Goal: Information Seeking & Learning: Learn about a topic

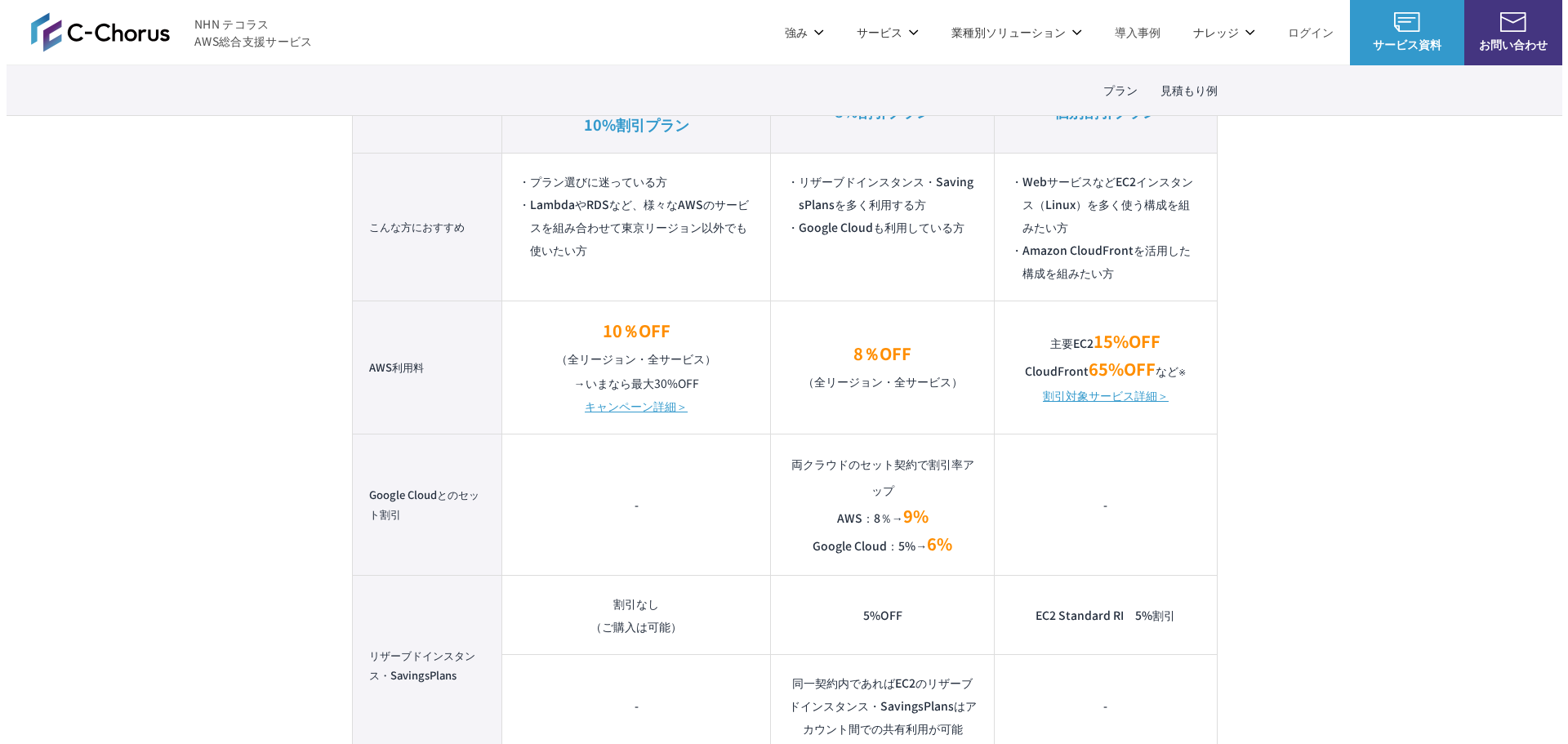
scroll to position [1143, 0]
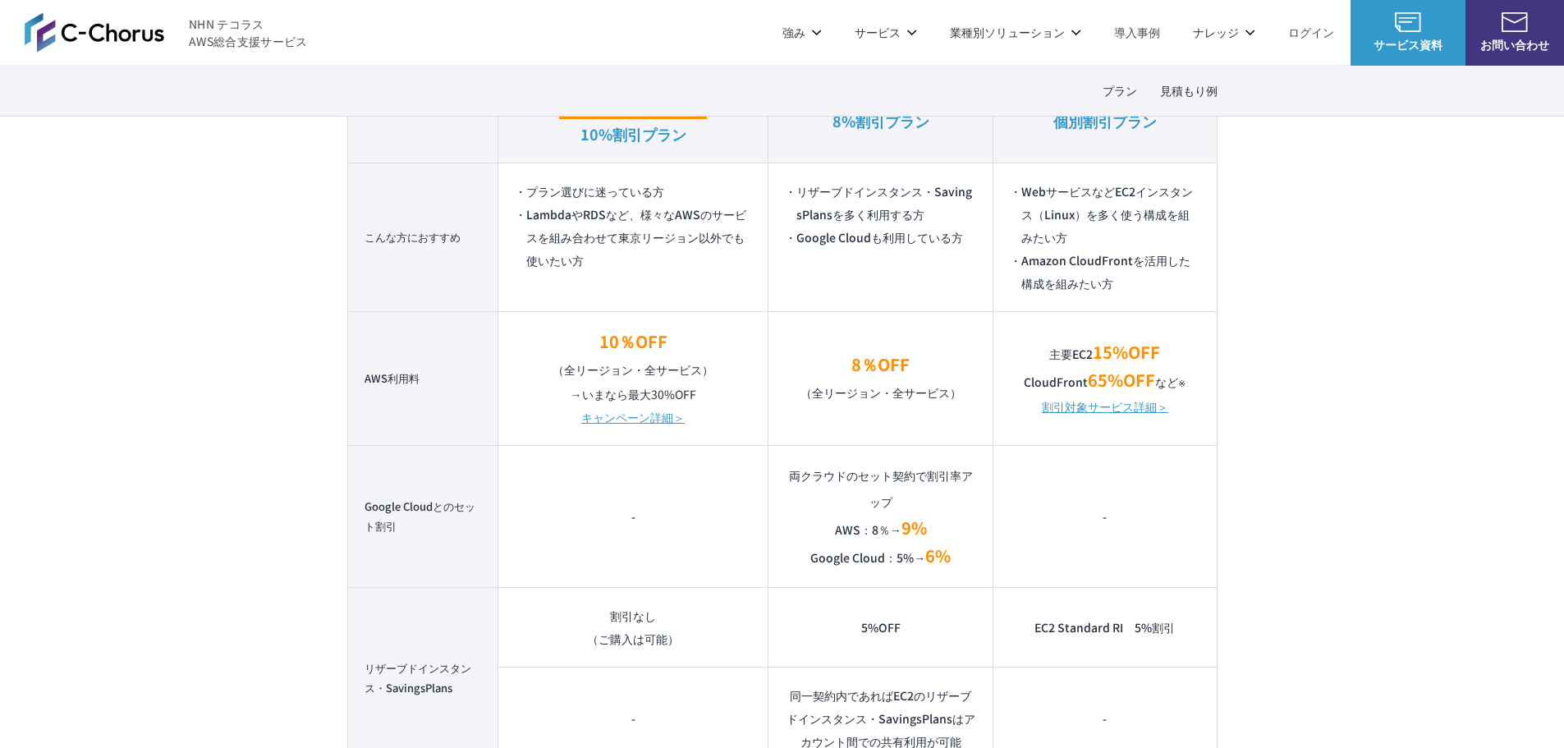
click at [1107, 406] on link "割引対象サービス詳細＞" at bounding box center [1105, 406] width 126 height 23
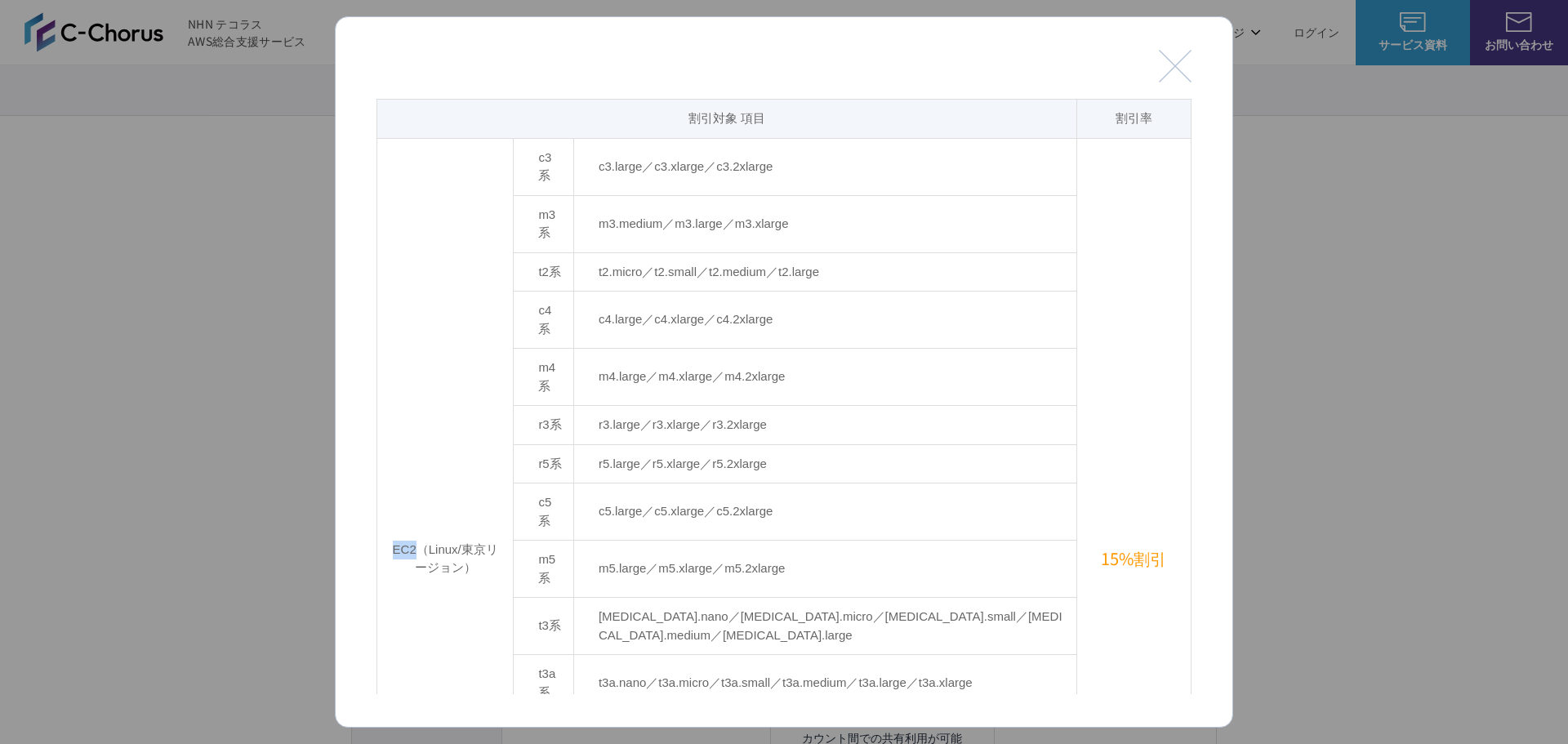
drag, startPoint x: 396, startPoint y: 465, endPoint x: 422, endPoint y: 465, distance: 26.0
click at [422, 465] on td "EC2（Linux/東京リージョン）" at bounding box center [445, 558] width 136 height 840
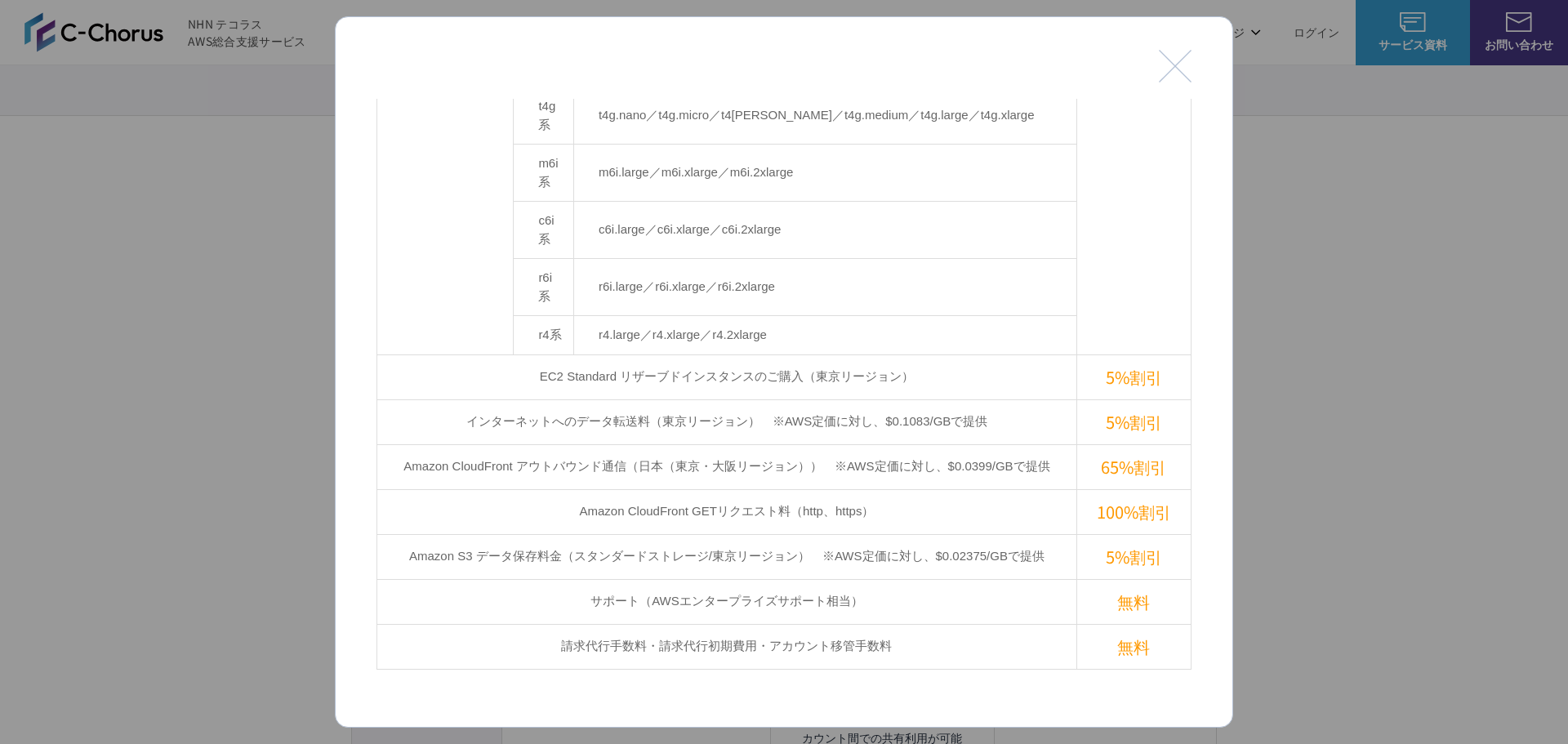
scroll to position [653, 0]
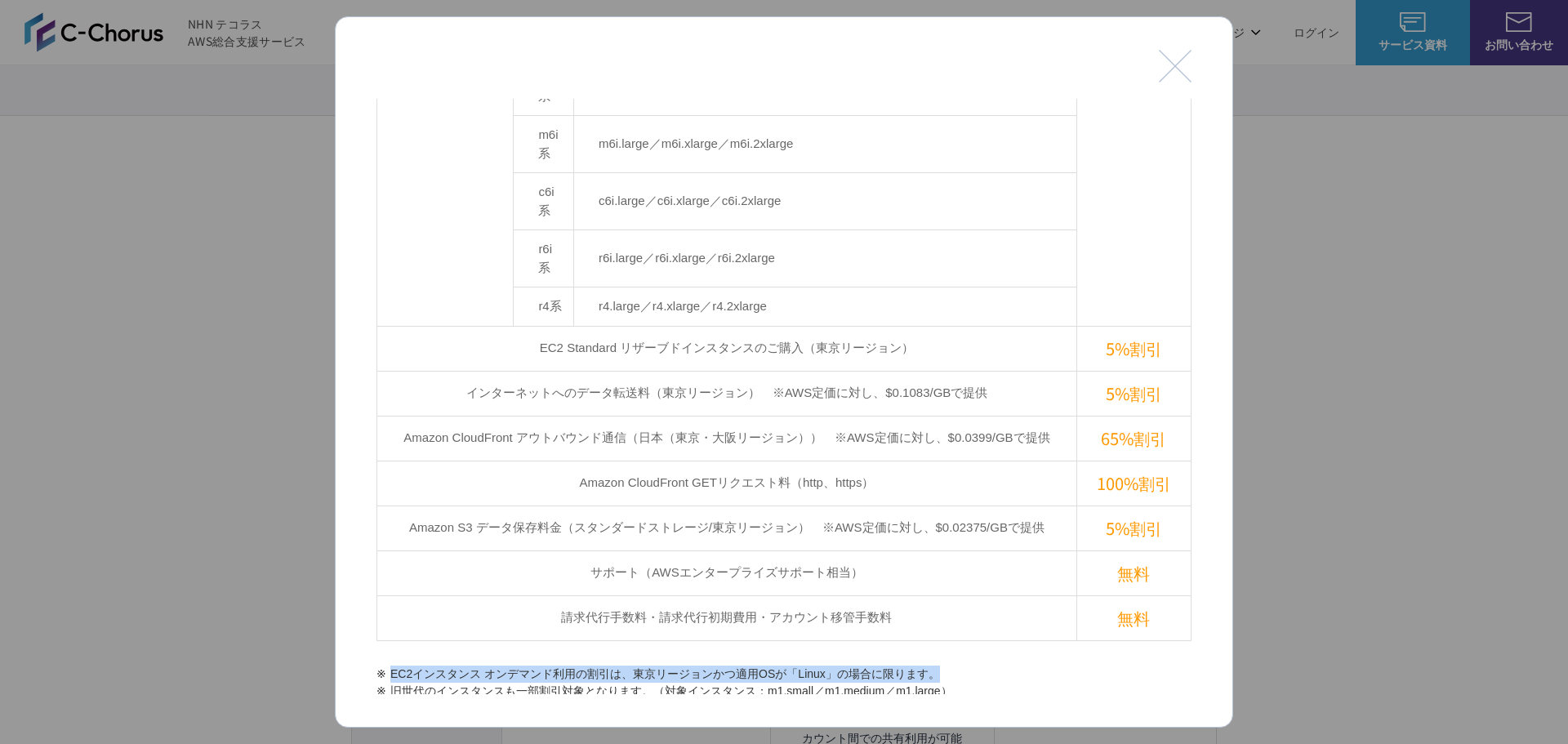
drag, startPoint x: 392, startPoint y: 509, endPoint x: 956, endPoint y: 512, distance: 564.0
click at [956, 665] on li "EC2インスタンス オンデマンド利用の割引は、東京リージョンかつ適用OSが「Linux」の場合に限ります。" at bounding box center [783, 673] width 815 height 17
click at [955, 665] on li "EC2インスタンス オンデマンド利用の割引は、東京リージョンかつ適用OSが「Linux」の場合に限ります。" at bounding box center [783, 673] width 815 height 17
drag, startPoint x: 955, startPoint y: 512, endPoint x: 791, endPoint y: 509, distance: 164.0
click at [791, 665] on li "EC2インスタンス オンデマンド利用の割引は、東京リージョンかつ適用OSが「Linux」の場合に限ります。" at bounding box center [783, 673] width 815 height 17
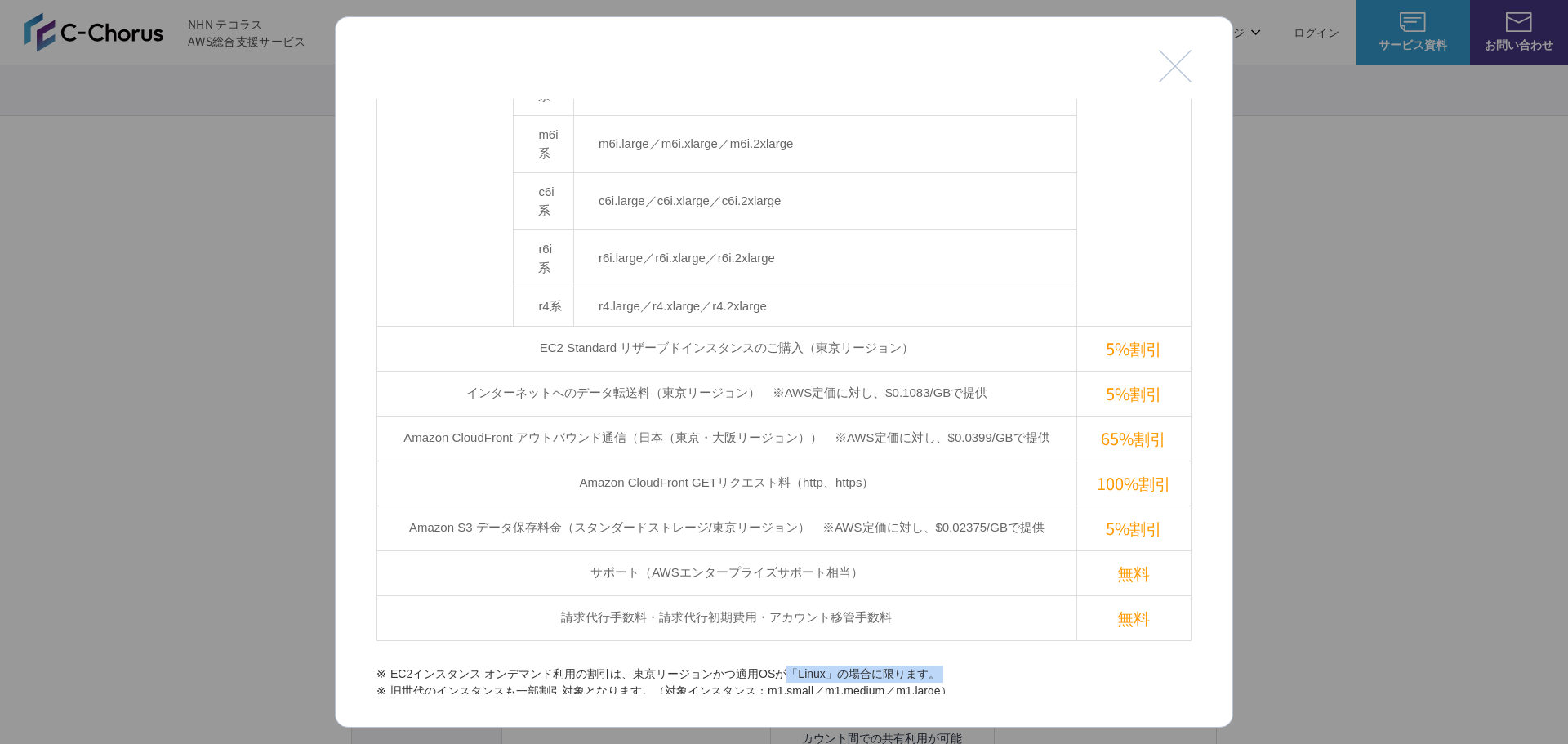
click at [791, 665] on li "EC2インスタンス オンデマンド利用の割引は、東京リージョンかつ適用OSが「Linux」の場合に限ります。" at bounding box center [783, 673] width 815 height 17
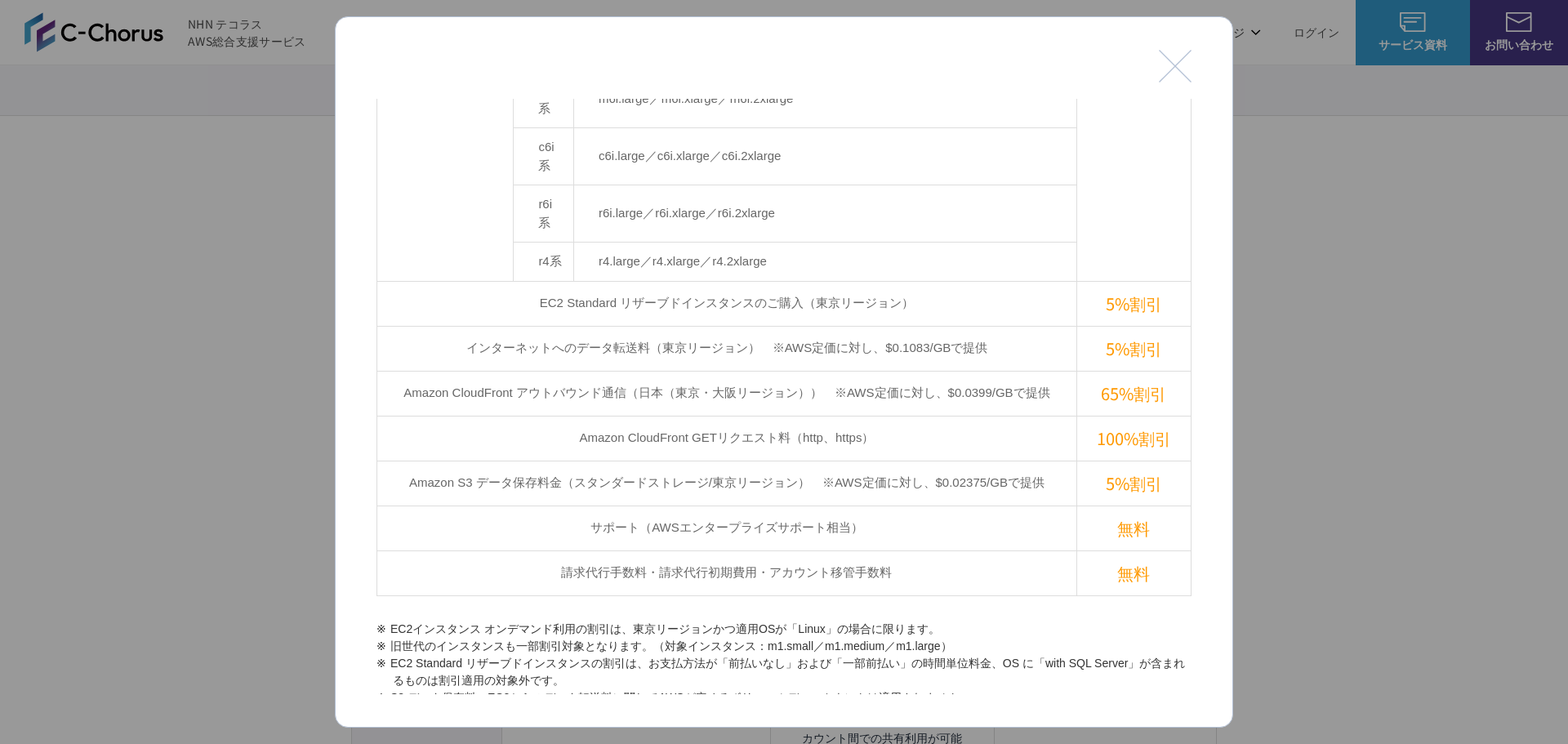
scroll to position [735, 0]
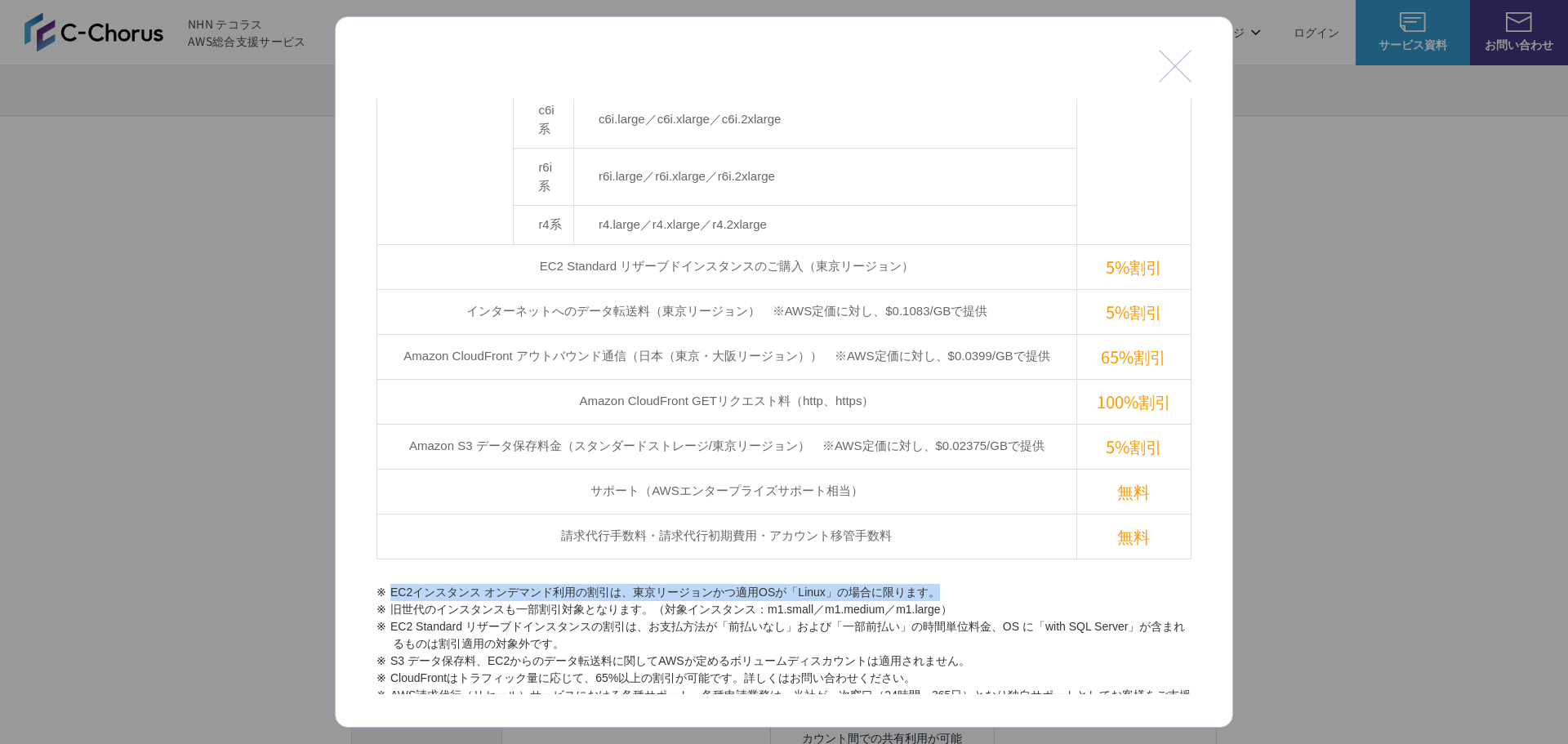
drag, startPoint x: 963, startPoint y: 426, endPoint x: 385, endPoint y: 417, distance: 578.1
click at [385, 417] on section "割引対象 項目 割引率 EC2（Linux/東京リージョン） c3系 c3.large／c3.xlarge／c3.2xlarge 15%割引 m3系 m3.m…" at bounding box center [783, 145] width 815 height 1563
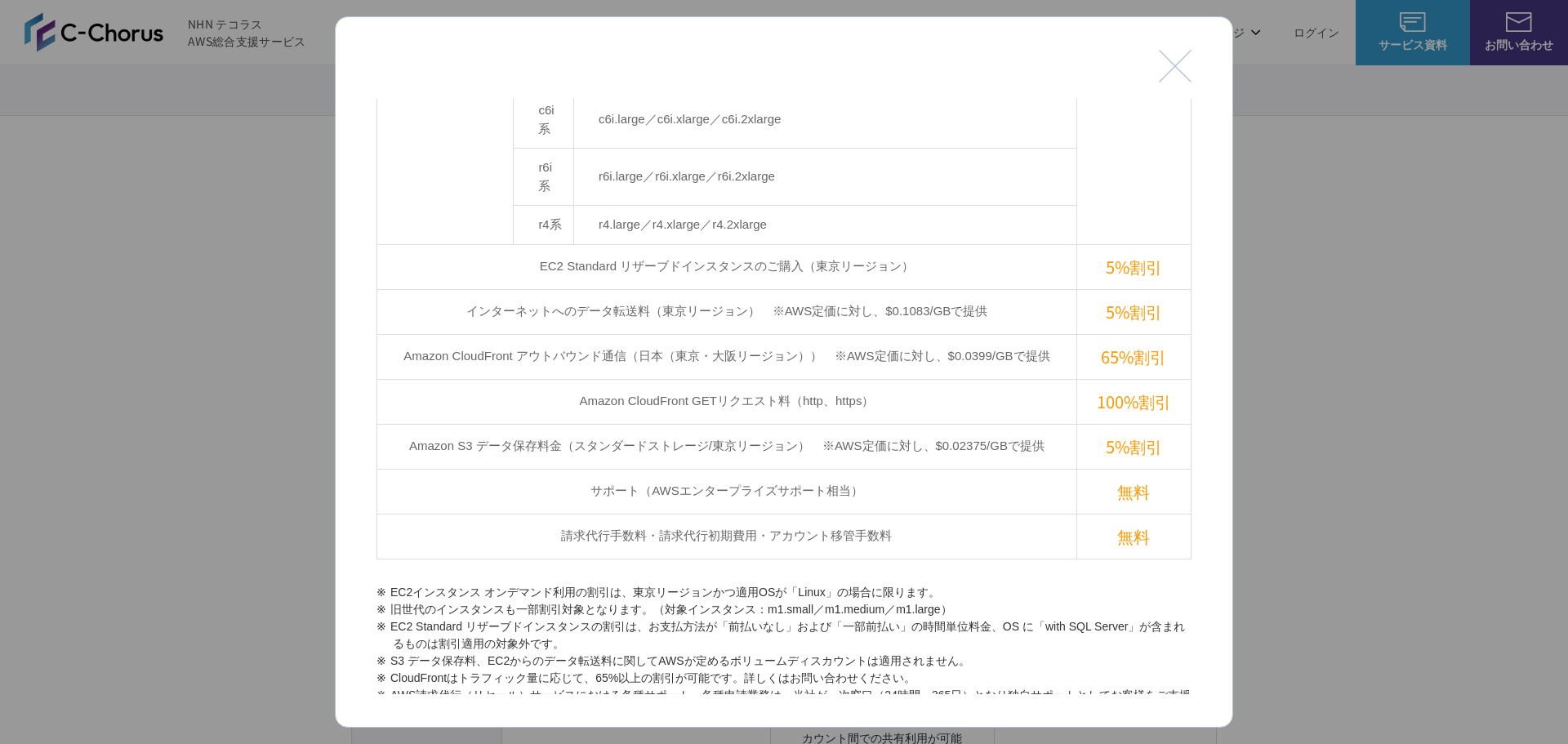
click at [845, 601] on li "旧世代のインスタンスも一部割引対象となります。（対象インスタンス：m1.small／m1.medium／m1.large）" at bounding box center [783, 609] width 815 height 17
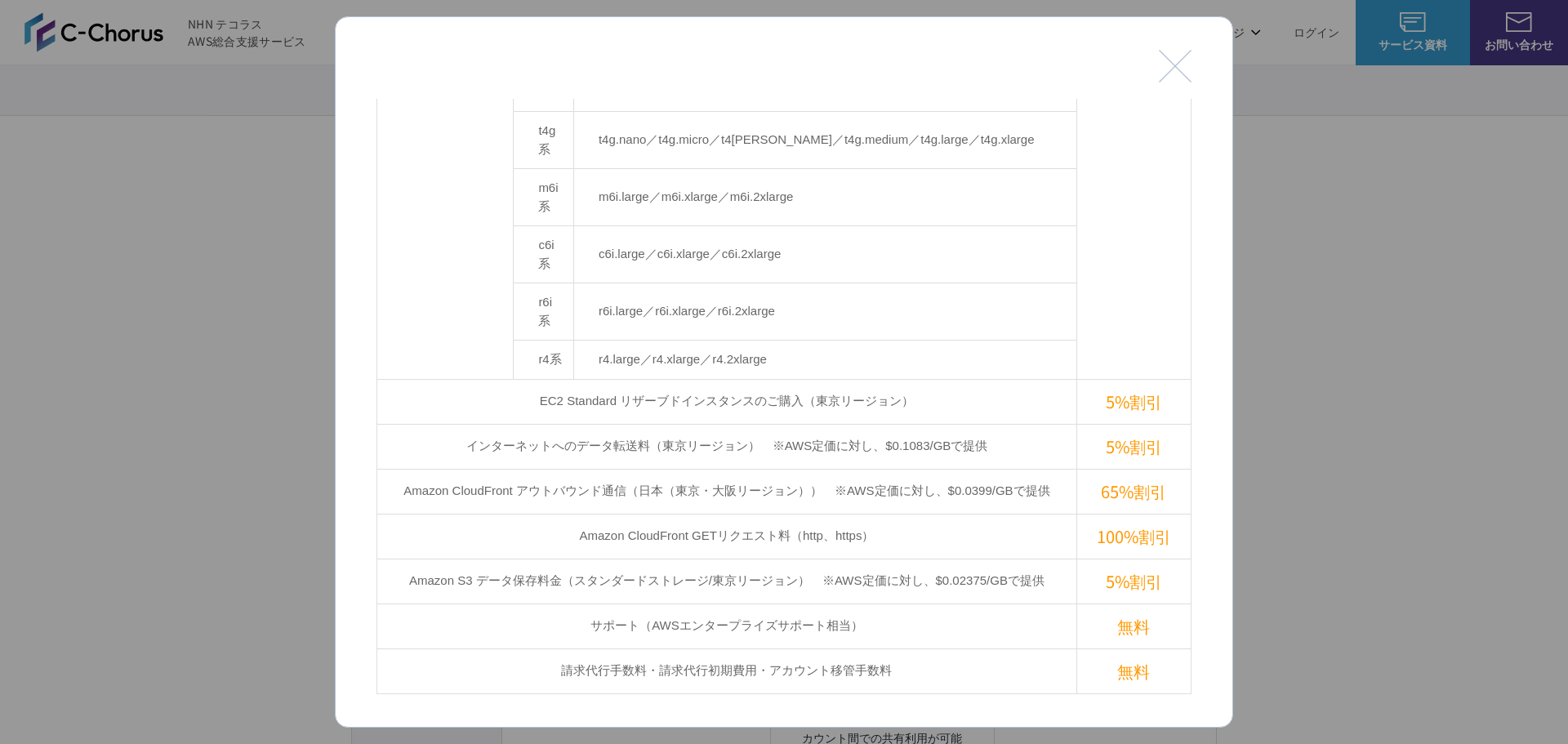
scroll to position [572, 0]
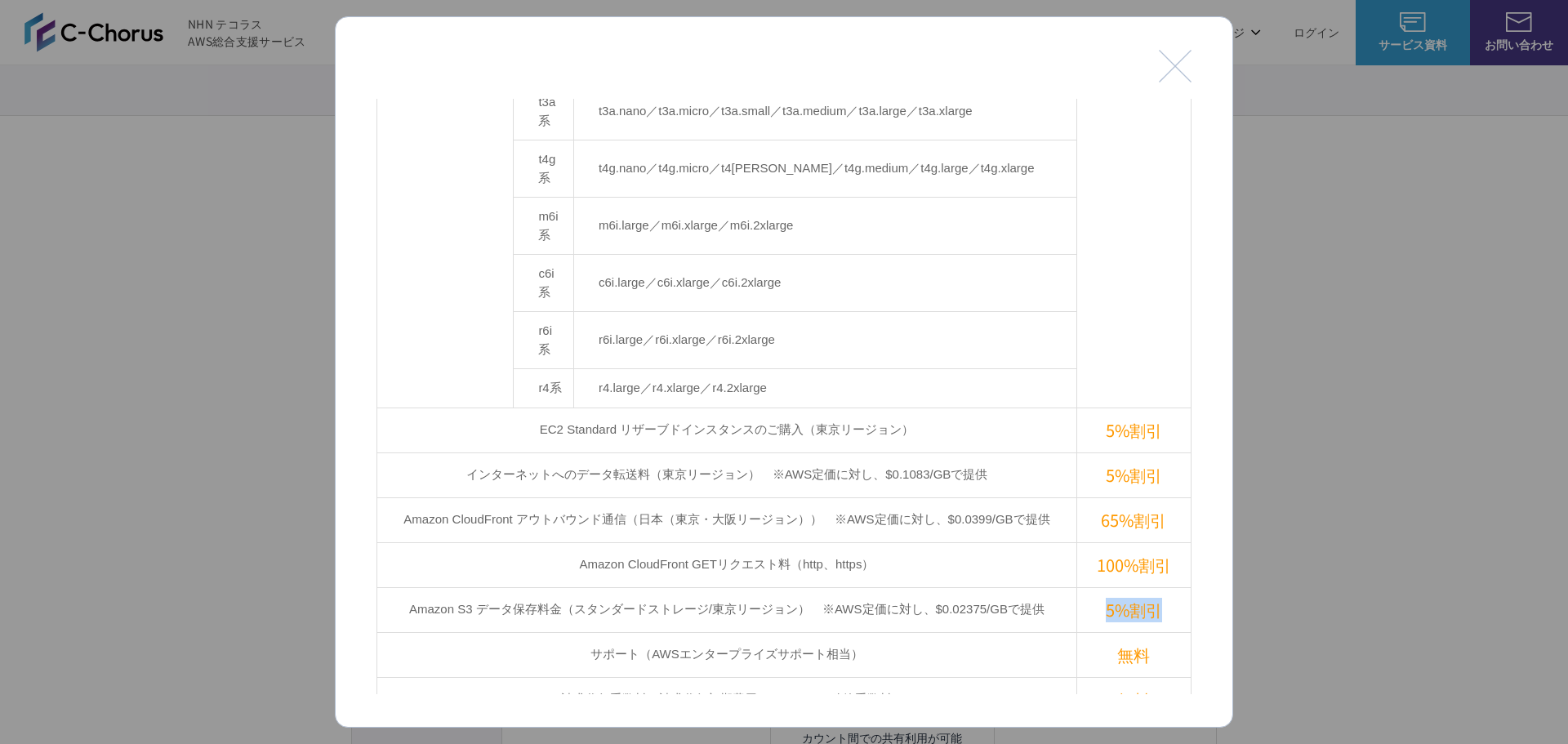
drag, startPoint x: 1110, startPoint y: 447, endPoint x: 1150, endPoint y: 446, distance: 40.0
click at [1150, 587] on td "5%割引" at bounding box center [1133, 609] width 114 height 45
click at [874, 632] on td "サポート（AWSエンタープライズサポート相当）" at bounding box center [726, 653] width 699 height 45
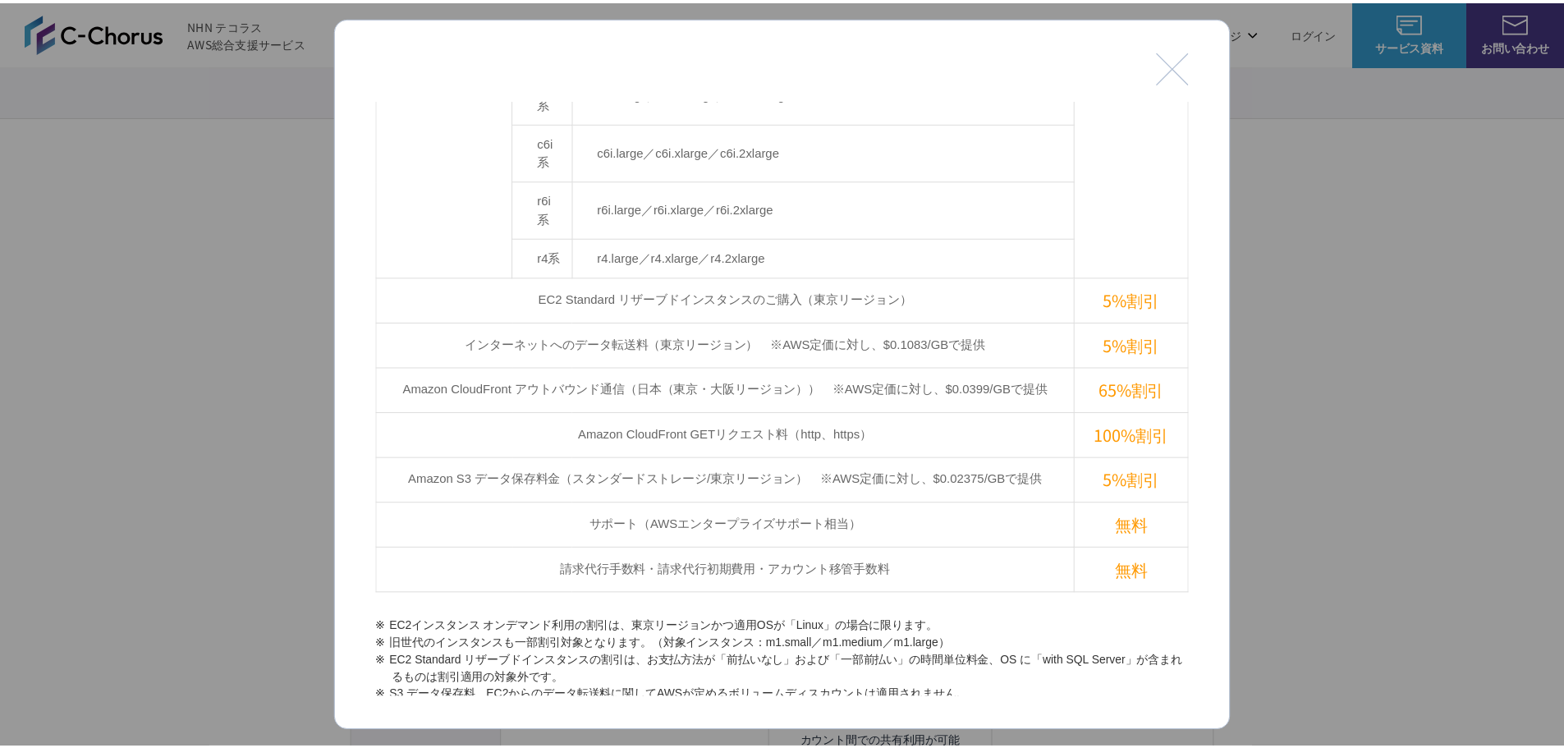
scroll to position [739, 0]
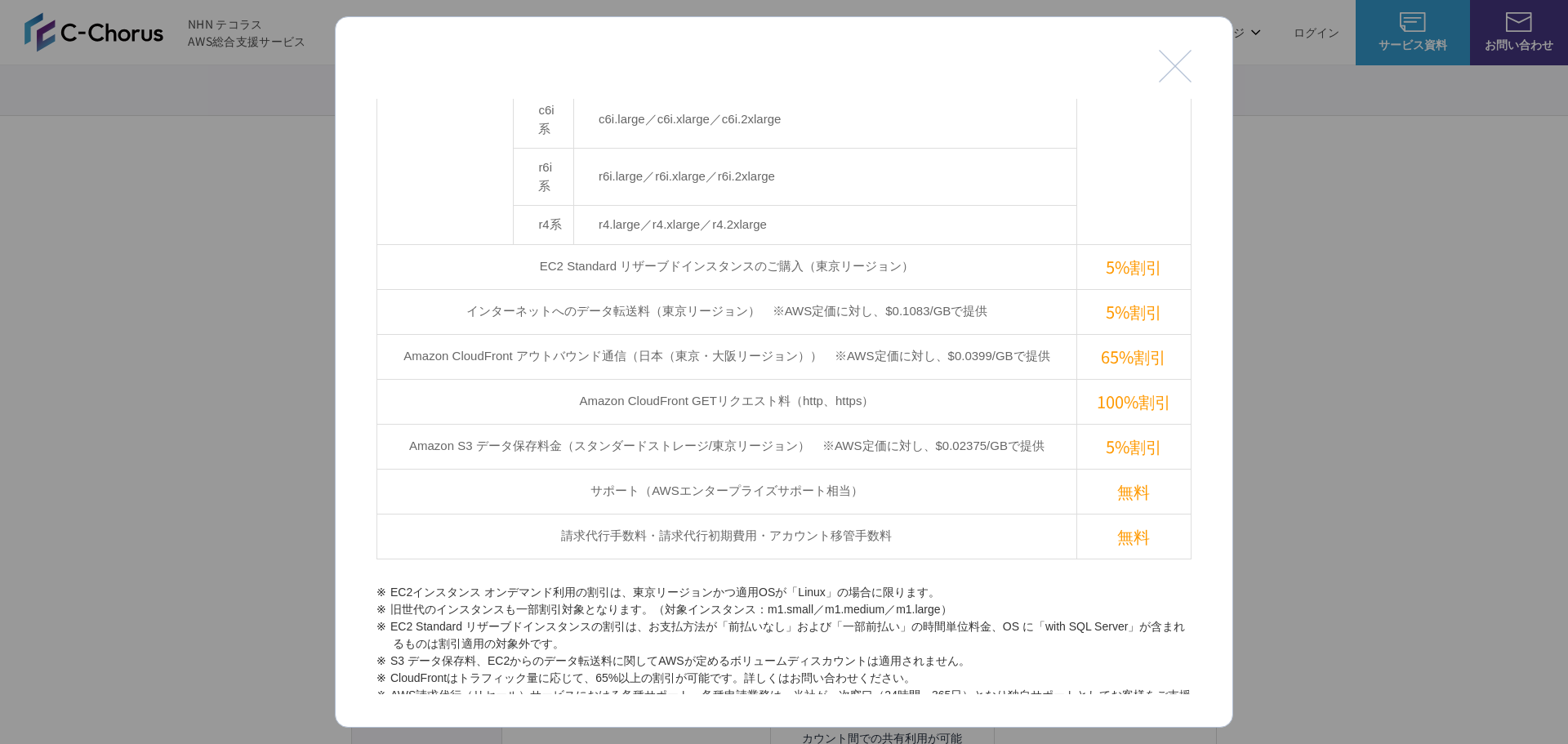
click at [1171, 73] on button "閉じる" at bounding box center [1175, 66] width 33 height 33
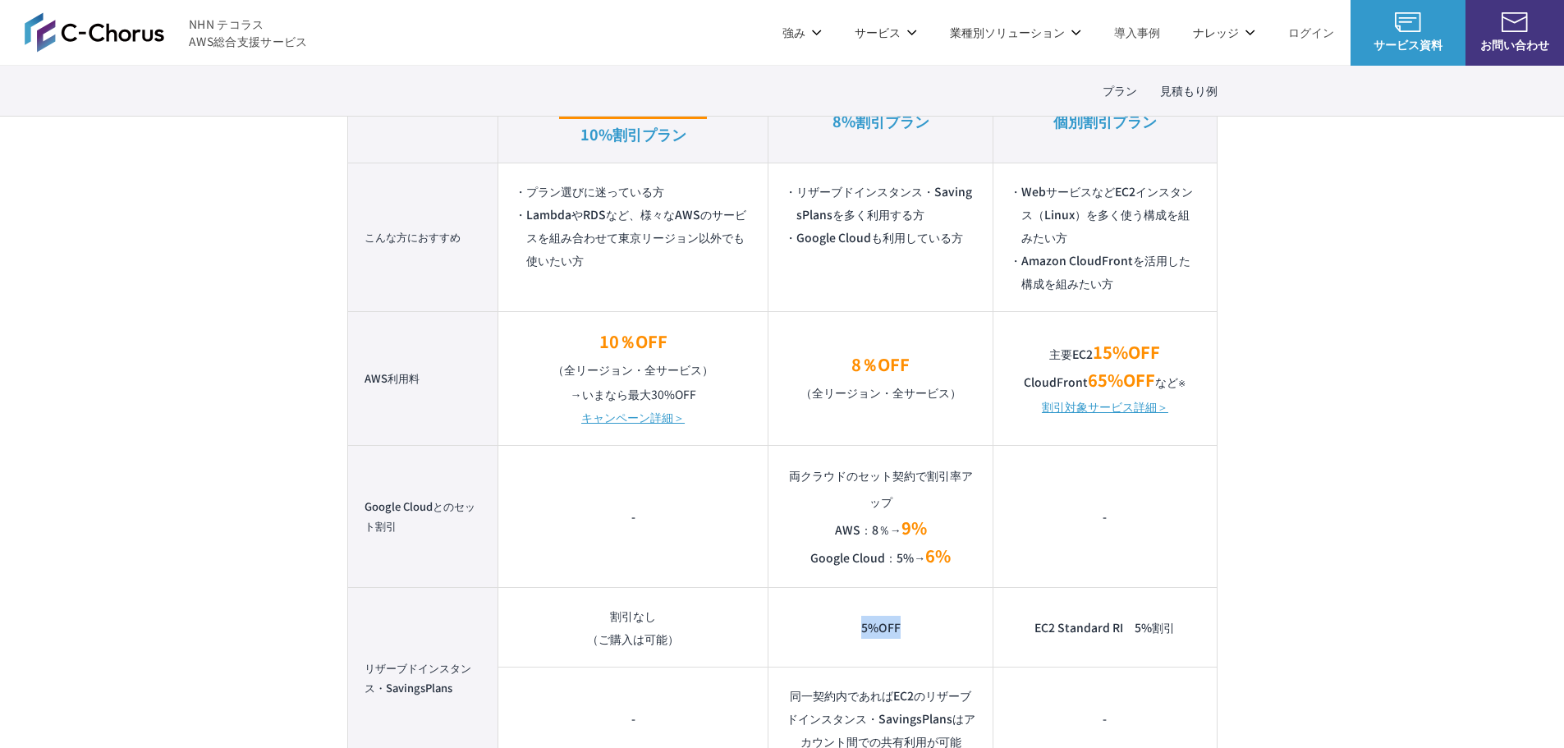
drag, startPoint x: 861, startPoint y: 630, endPoint x: 909, endPoint y: 634, distance: 48.6
click at [909, 634] on td "5%OFF" at bounding box center [880, 627] width 225 height 80
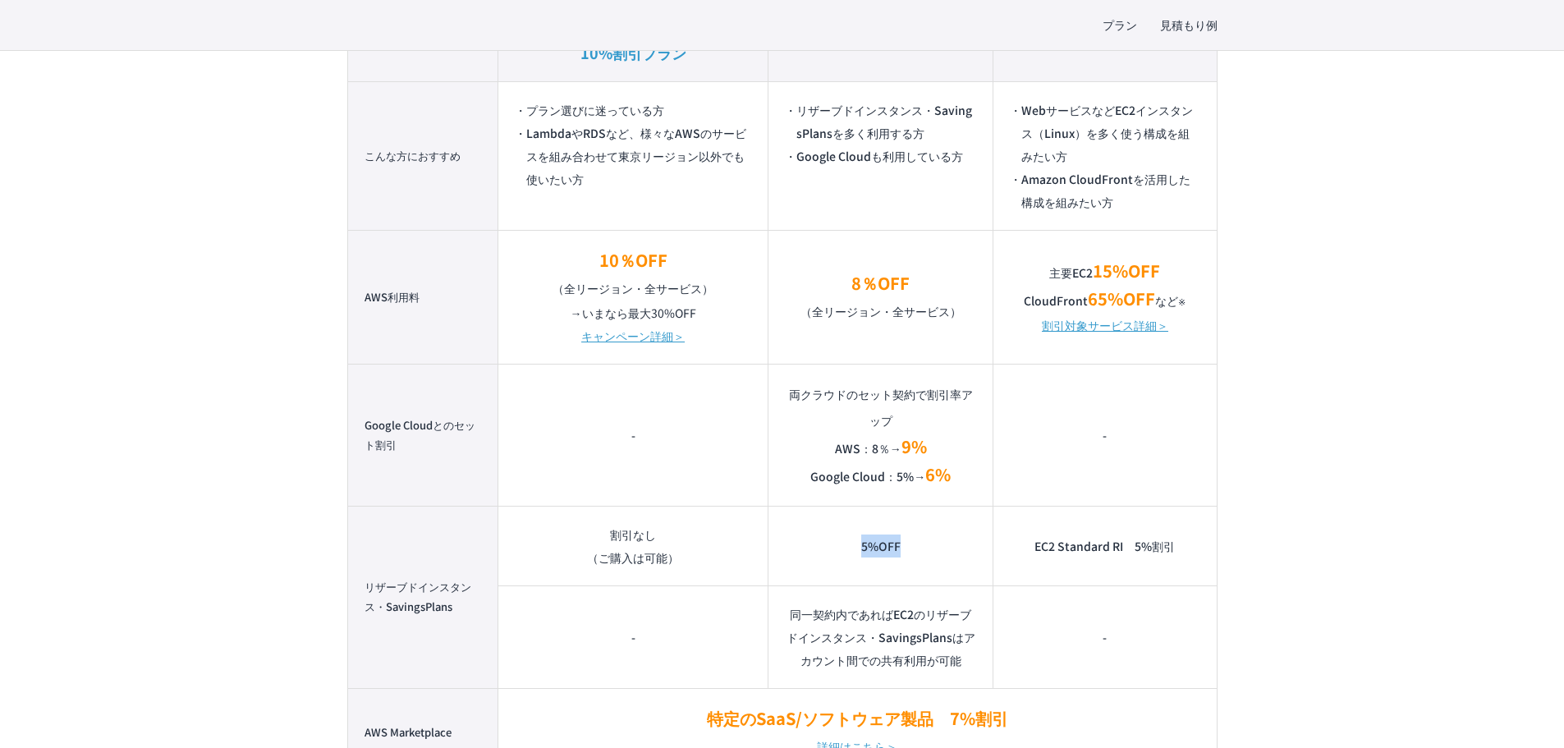
scroll to position [1231, 0]
click at [894, 554] on td "5%OFF" at bounding box center [880, 545] width 225 height 80
drag, startPoint x: 904, startPoint y: 542, endPoint x: 853, endPoint y: 539, distance: 50.9
click at [853, 539] on td "5%OFF" at bounding box center [880, 545] width 225 height 80
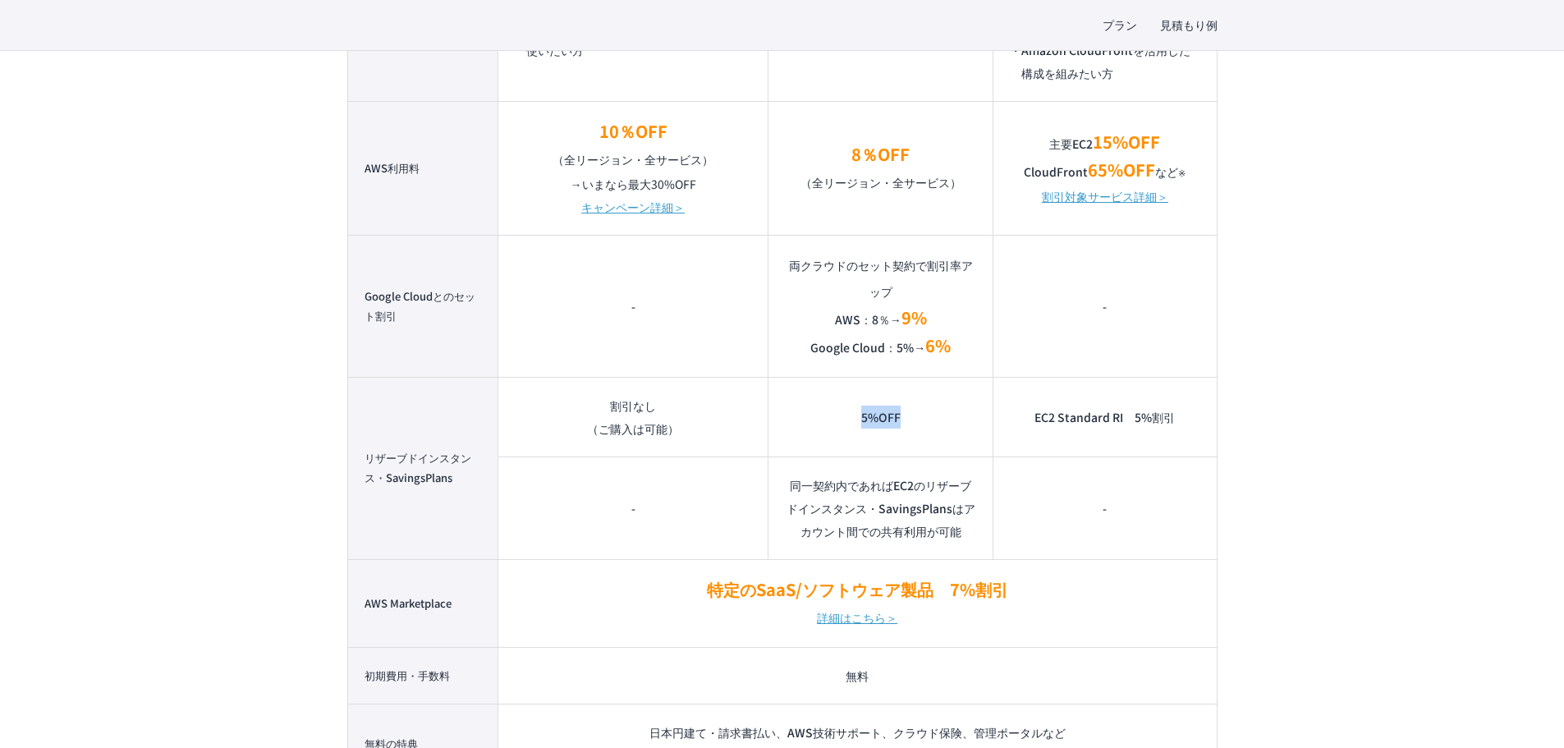
scroll to position [1395, 0]
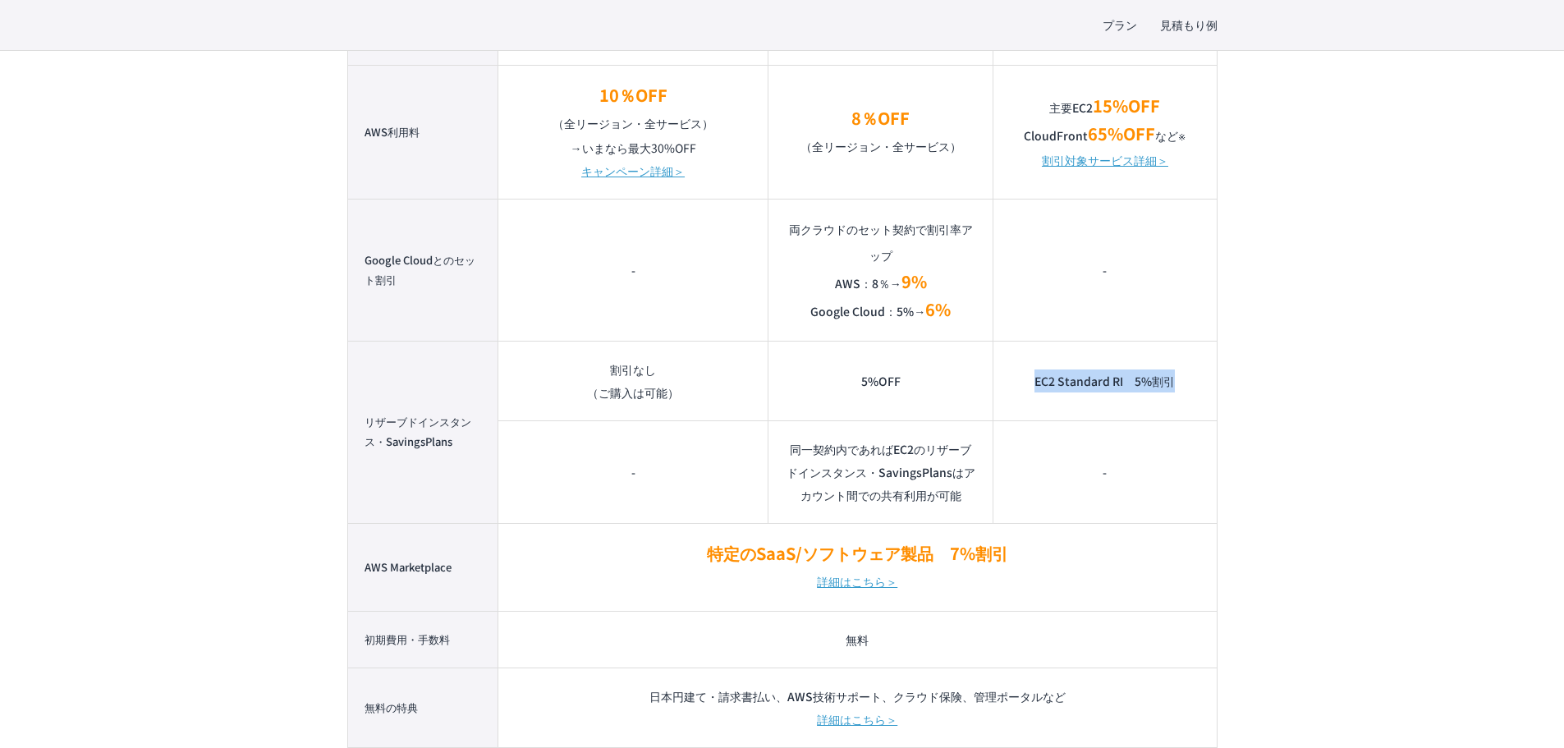
drag, startPoint x: 1033, startPoint y: 383, endPoint x: 1194, endPoint y: 387, distance: 161.7
click at [1194, 387] on td "EC2 Standard RI　5%割引" at bounding box center [1104, 381] width 223 height 80
click at [905, 454] on td "同一契約内であればEC2のリザーブドインスタンス・SavingsPlansはアカウント間での共有利用が可能" at bounding box center [880, 471] width 225 height 103
drag, startPoint x: 896, startPoint y: 385, endPoint x: 853, endPoint y: 377, distance: 44.3
click at [853, 377] on td "5%OFF" at bounding box center [880, 381] width 225 height 80
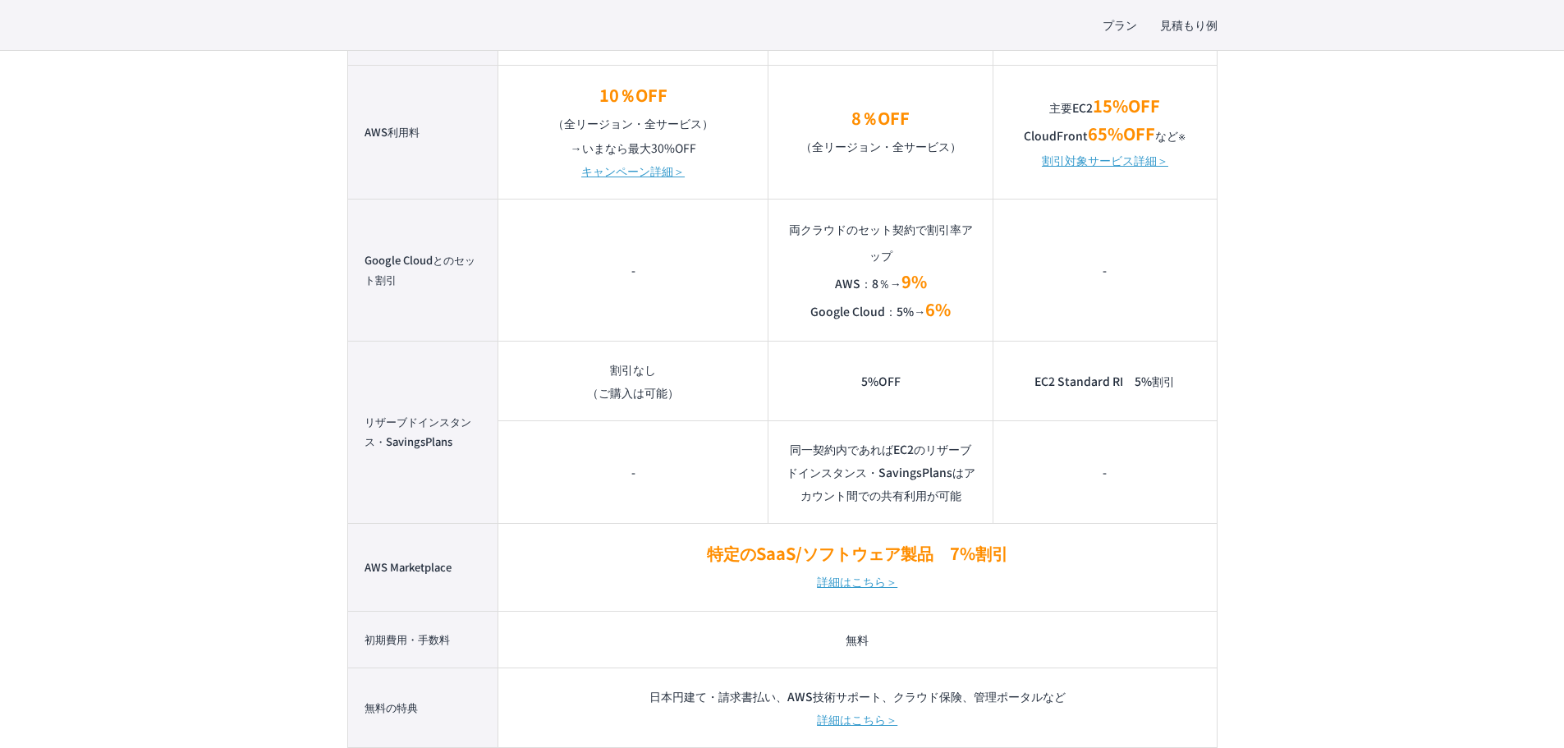
click at [873, 479] on td "同一契約内であればEC2のリザーブドインスタンス・SavingsPlansはアカウント間での共有利用が可能" at bounding box center [880, 471] width 225 height 103
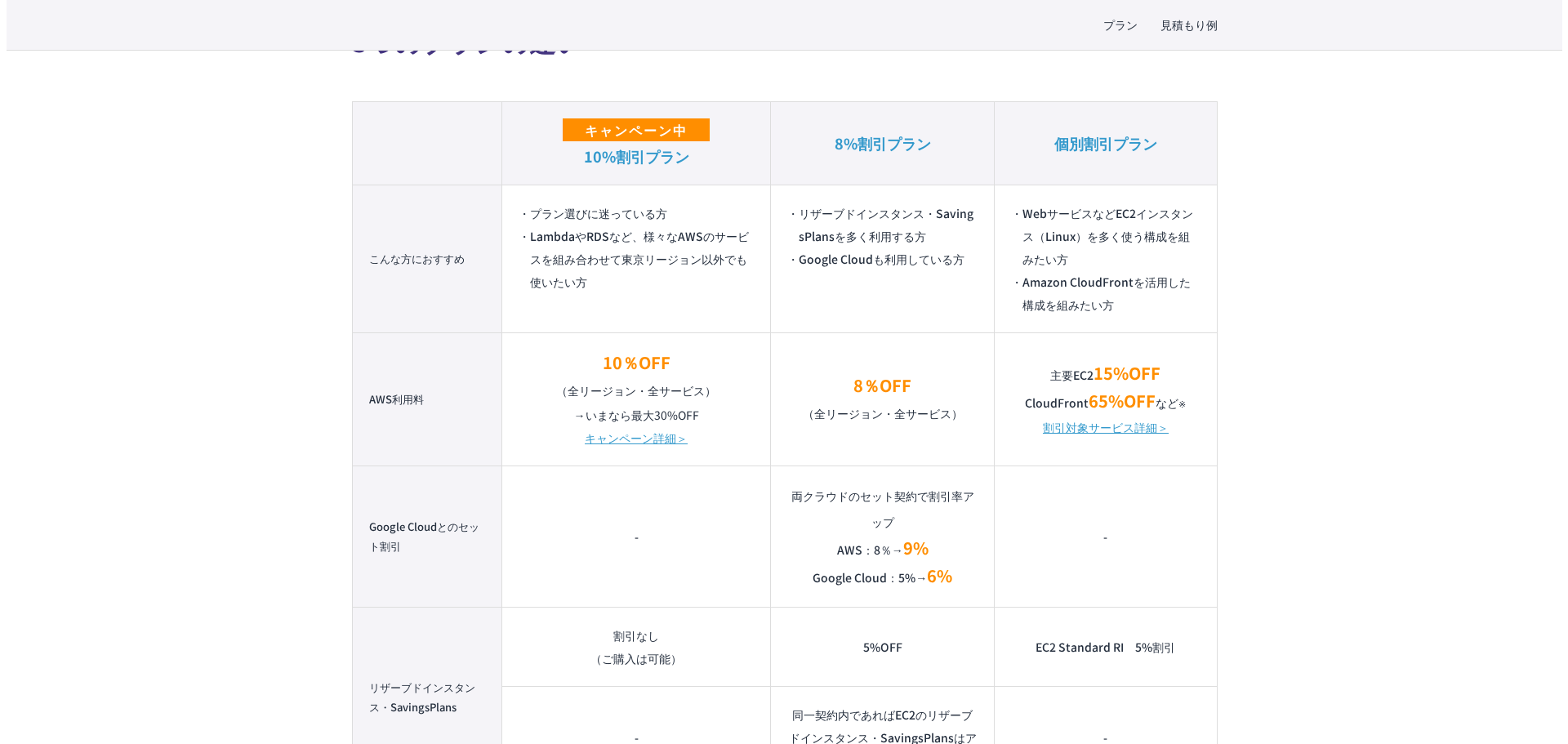
scroll to position [1143, 0]
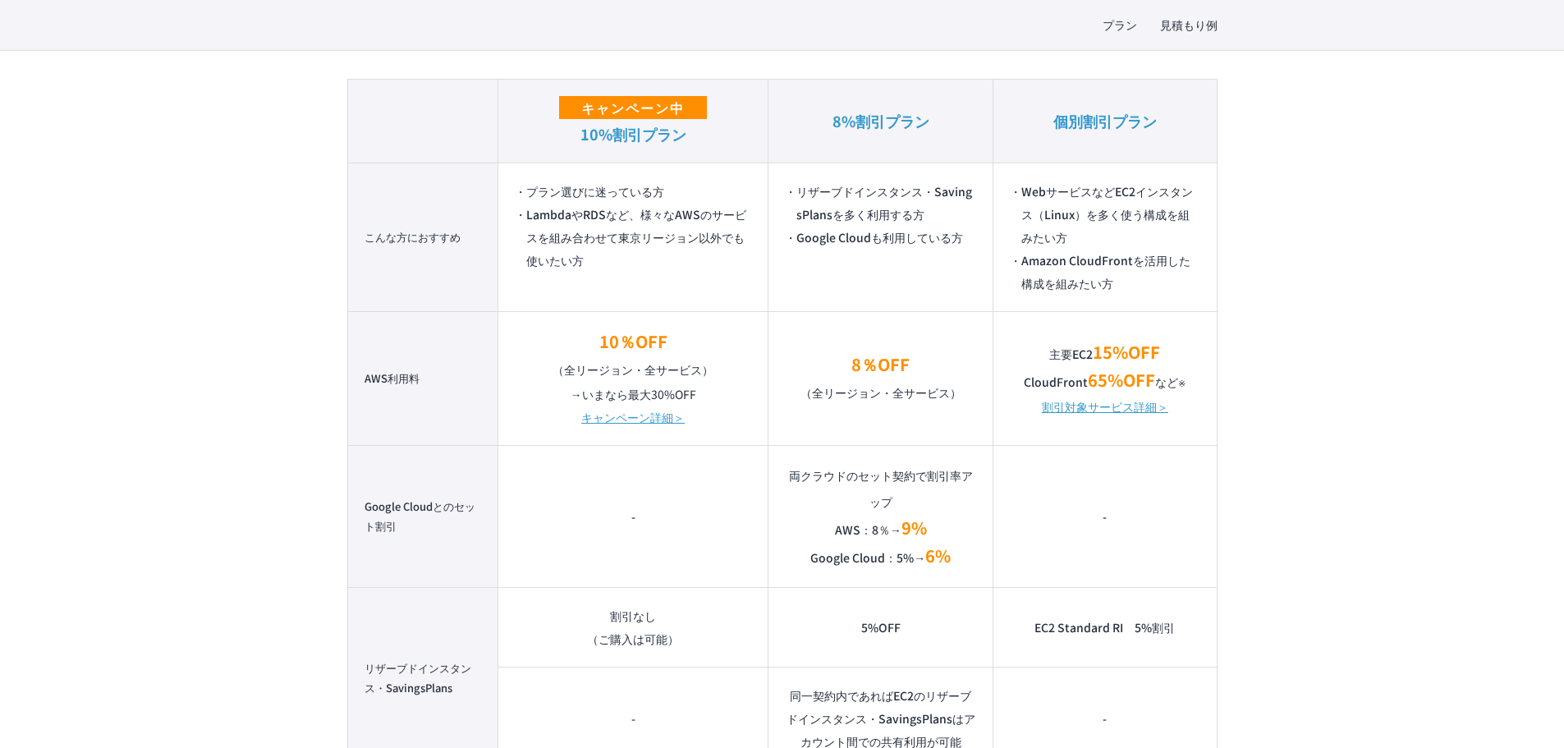
click at [1111, 403] on link "割引対象サービス詳細＞" at bounding box center [1105, 406] width 126 height 23
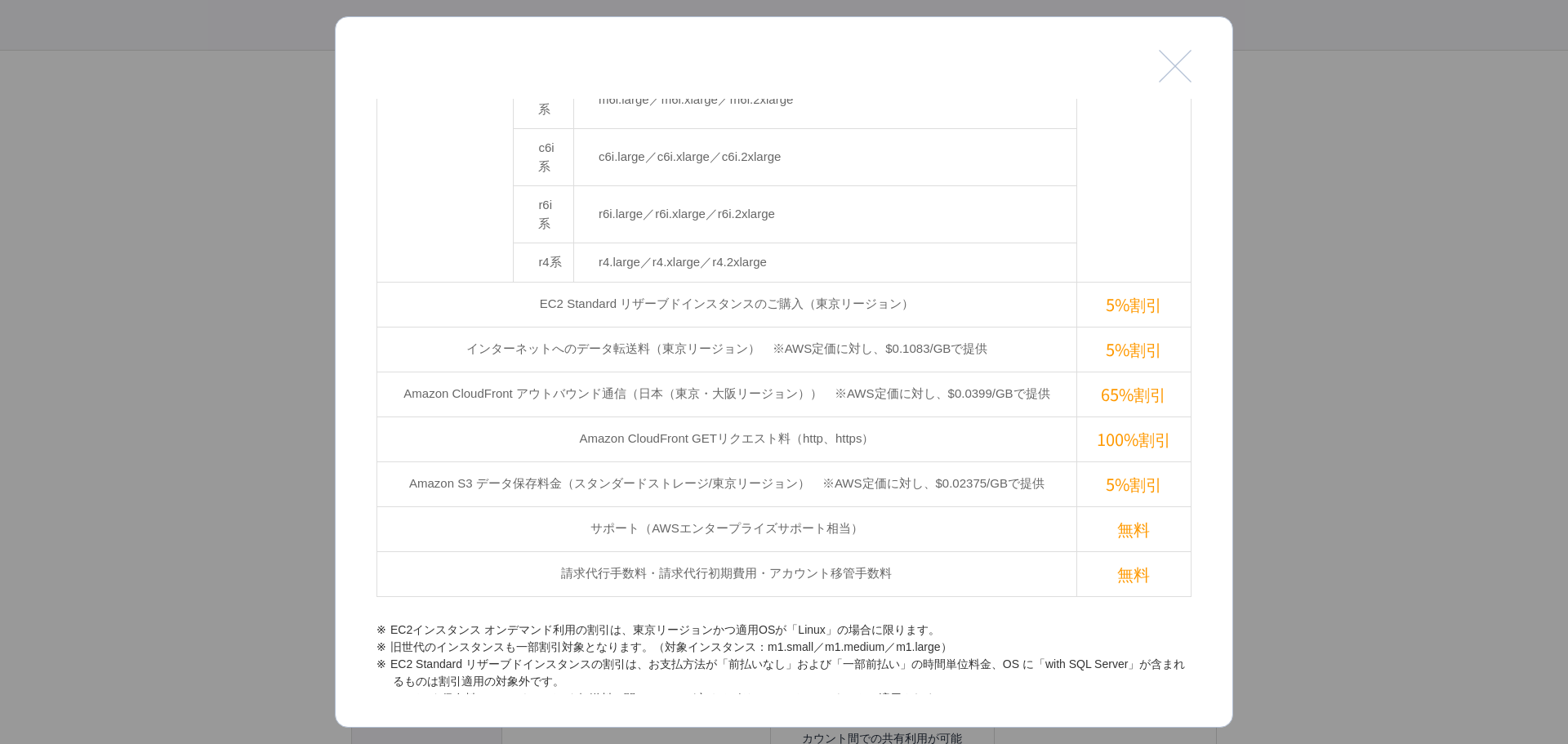
scroll to position [621, 0]
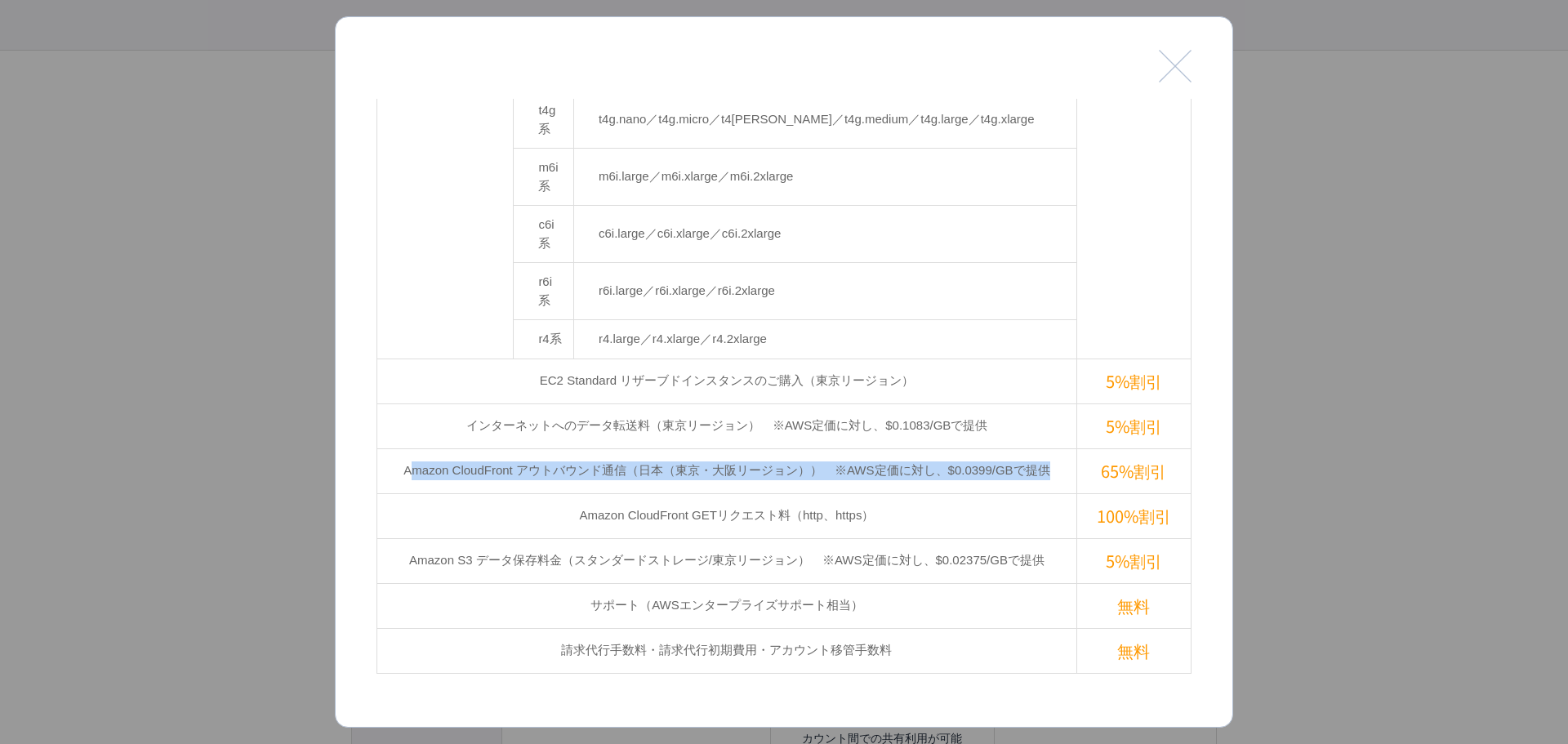
drag, startPoint x: 399, startPoint y: 309, endPoint x: 831, endPoint y: 310, distance: 432.0
click at [1051, 449] on td "Amazon CloudFront アウトバウンド通信（日本（東京・大阪リージョン））　※AWS定価に対し、$0.0399/GBで提供" at bounding box center [726, 470] width 699 height 45
click at [667, 449] on td "Amazon CloudFront アウトバウンド通信（日本（東京・大阪リージョン））　※AWS定価に対し、$0.0399/GBで提供" at bounding box center [726, 470] width 699 height 45
drag, startPoint x: 736, startPoint y: 304, endPoint x: 828, endPoint y: 304, distance: 92.0
click at [827, 449] on td "Amazon CloudFront アウトバウンド通信（日本（東京・大阪リージョン））　※AWS定価に対し、$0.0399/GBで提供" at bounding box center [726, 470] width 699 height 45
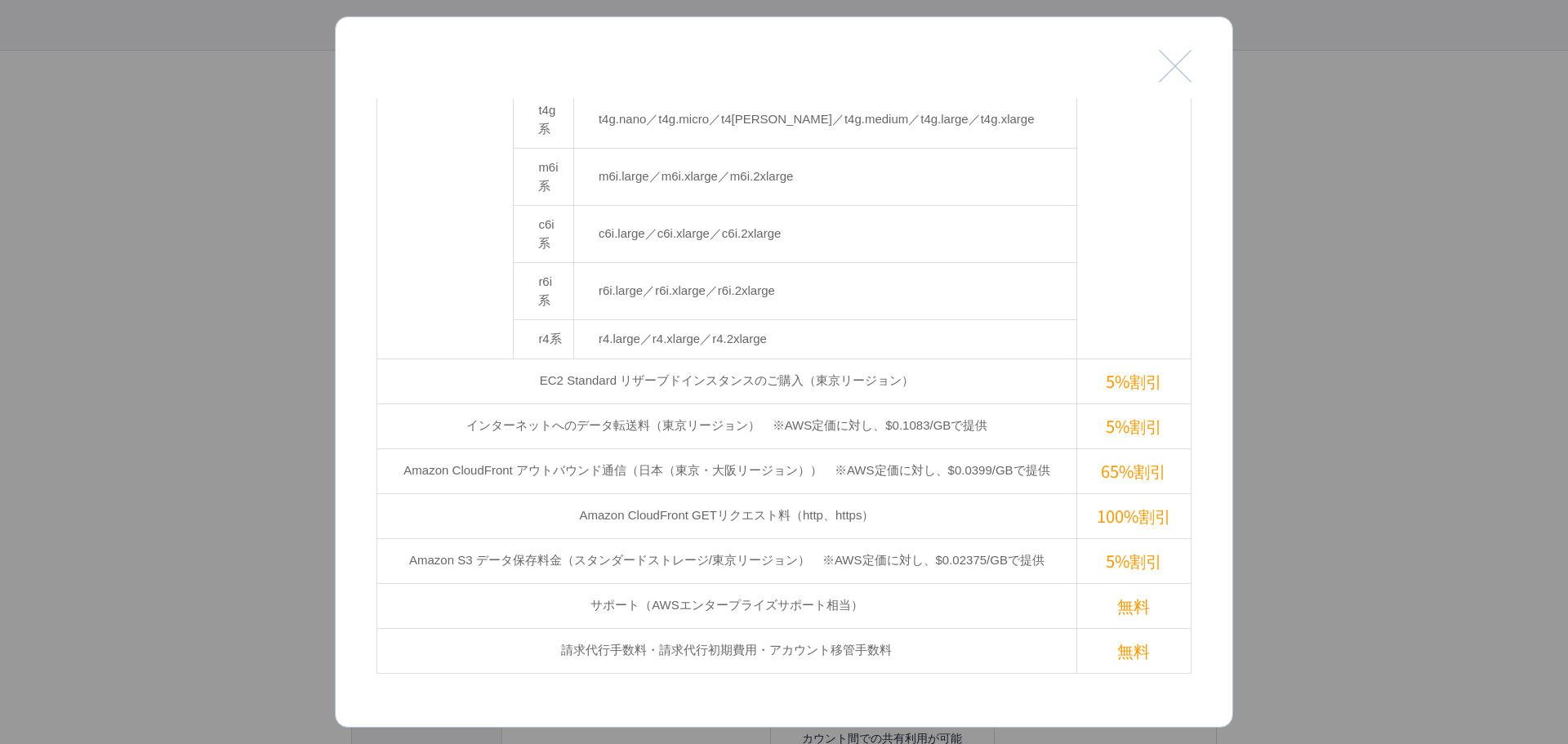
click at [985, 449] on td "Amazon CloudFront アウトバウンド通信（日本（東京・大阪リージョン））　※AWS定価に対し、$0.0399/GBで提供" at bounding box center [726, 470] width 699 height 45
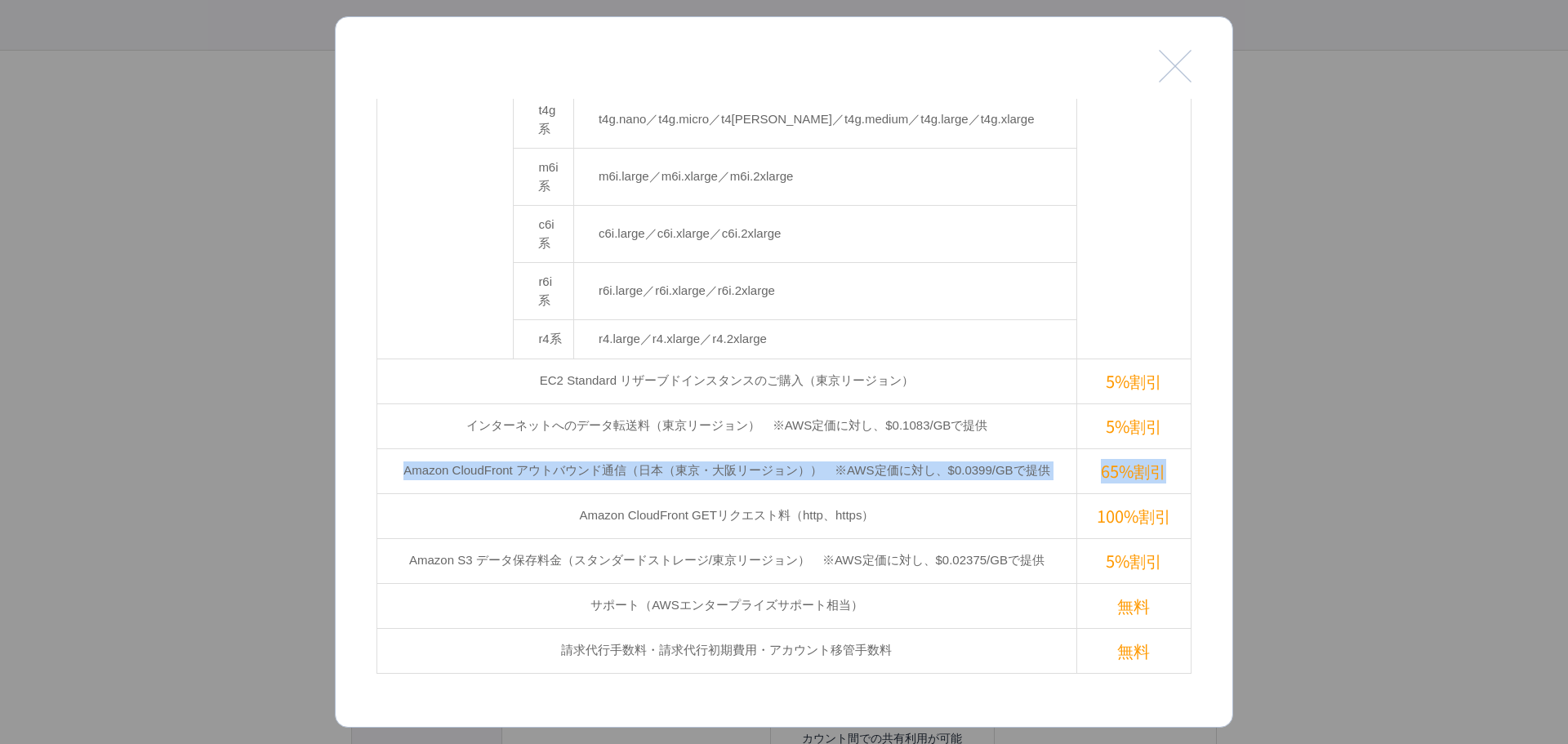
drag, startPoint x: 1151, startPoint y: 308, endPoint x: 386, endPoint y: 302, distance: 765.0
click at [386, 449] on tr "Amazon CloudFront アウトバウンド通信（日本（東京・大阪リージョン））　※AWS定価に対し、$0.0399/[GEOGRAPHIC_DATA]…" at bounding box center [784, 470] width 814 height 45
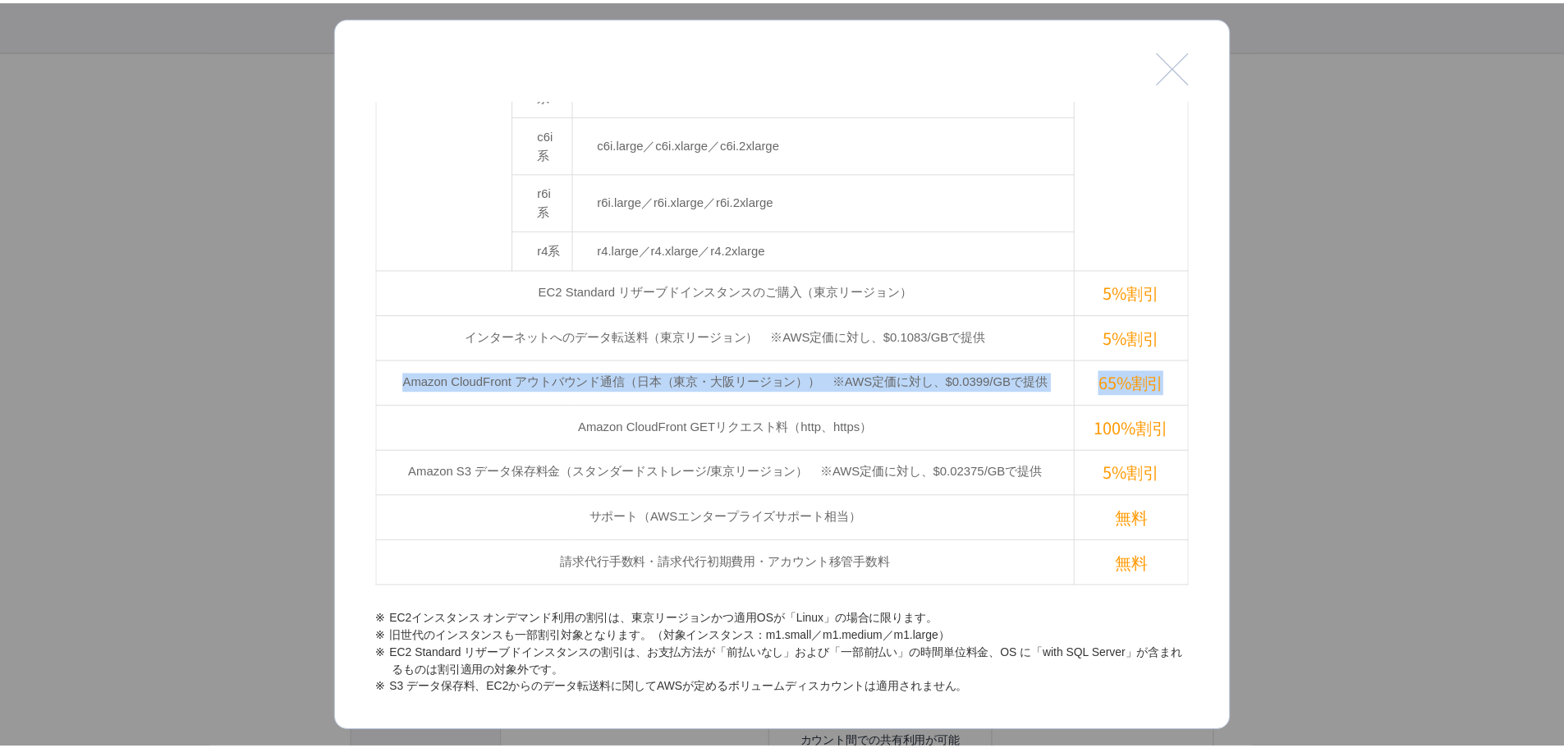
scroll to position [788, 0]
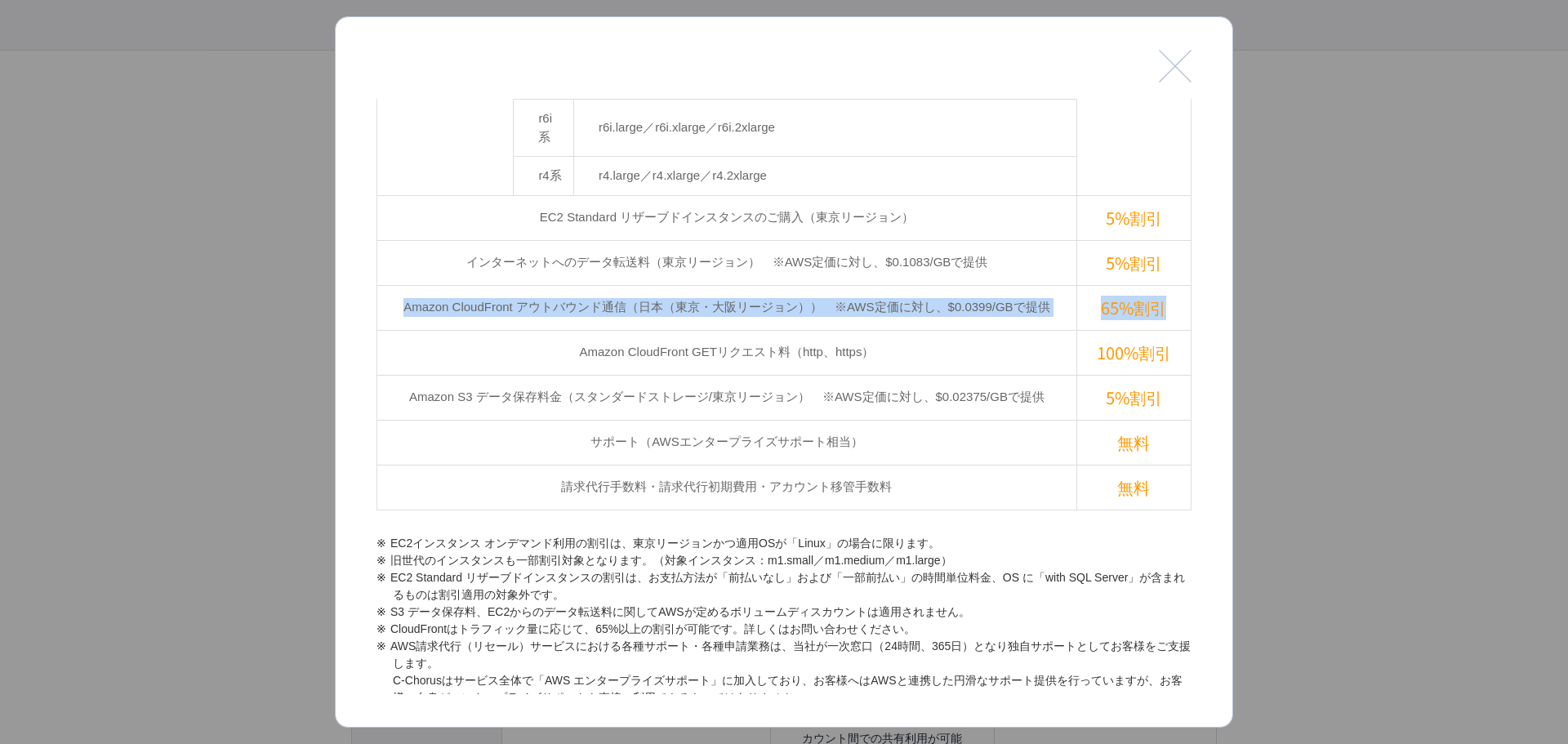
click at [1173, 73] on button "閉じる" at bounding box center [1175, 66] width 33 height 33
